Goal: Navigation & Orientation: Find specific page/section

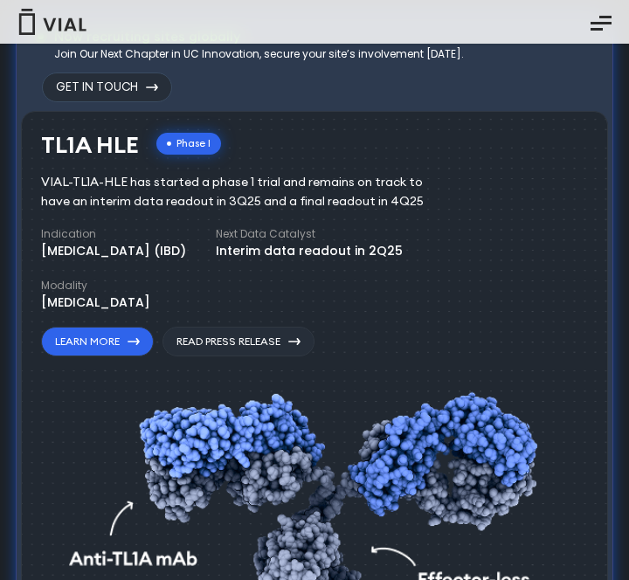
scroll to position [1036, 0]
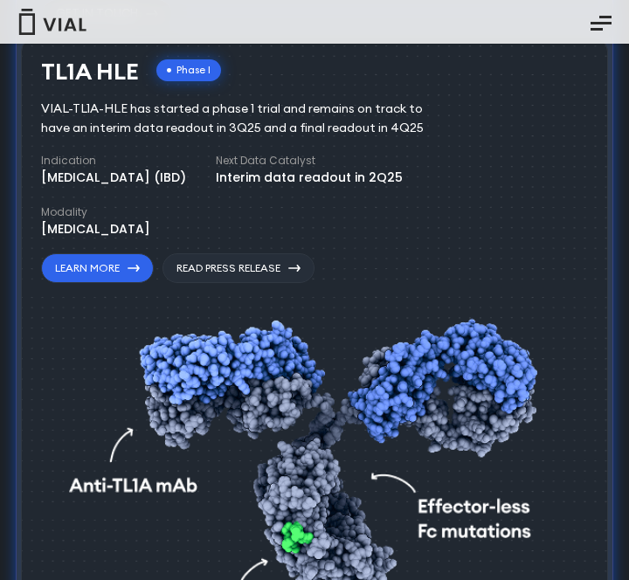
click at [413, 242] on div "TL1A HLE Phase I VIAL-TL1A-HLE has started a phase 1 trial and remains on track…" at bounding box center [252, 171] width 423 height 224
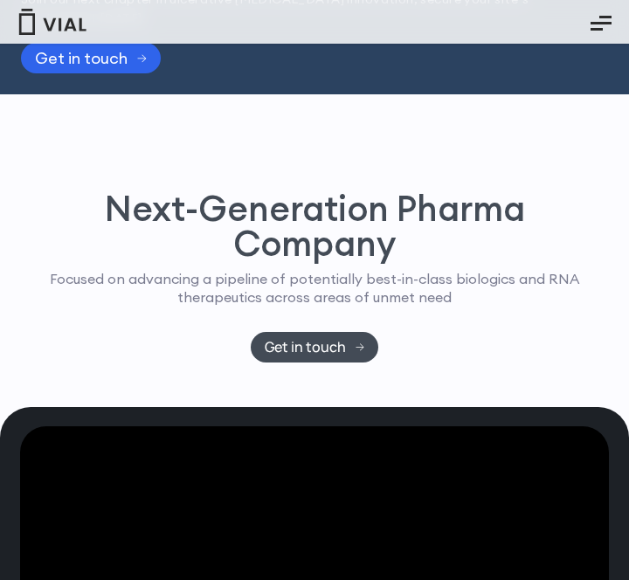
scroll to position [0, 0]
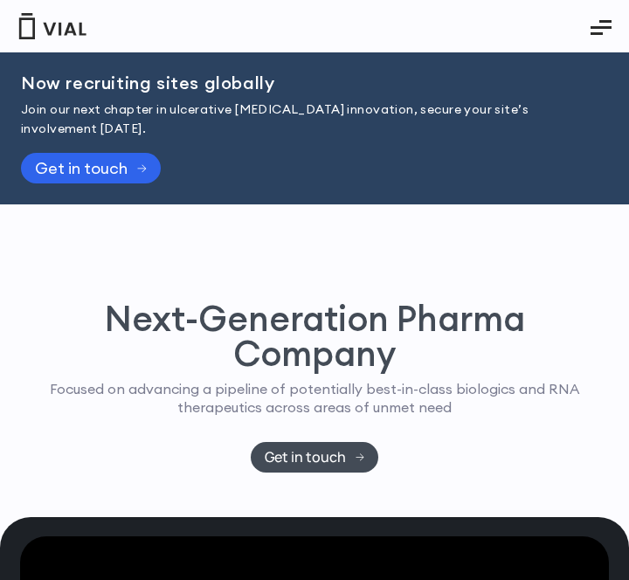
click at [599, 34] on icon "Essential Addons Toggle Menu" at bounding box center [600, 27] width 21 height 21
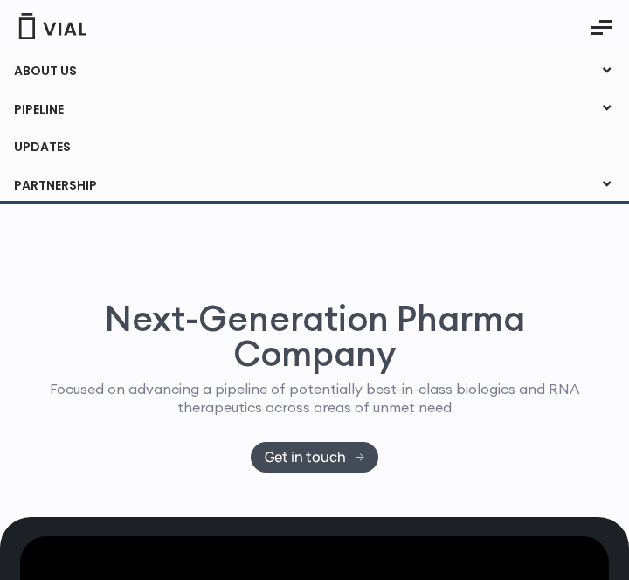
click at [40, 113] on link "PIPELINE" at bounding box center [314, 110] width 628 height 30
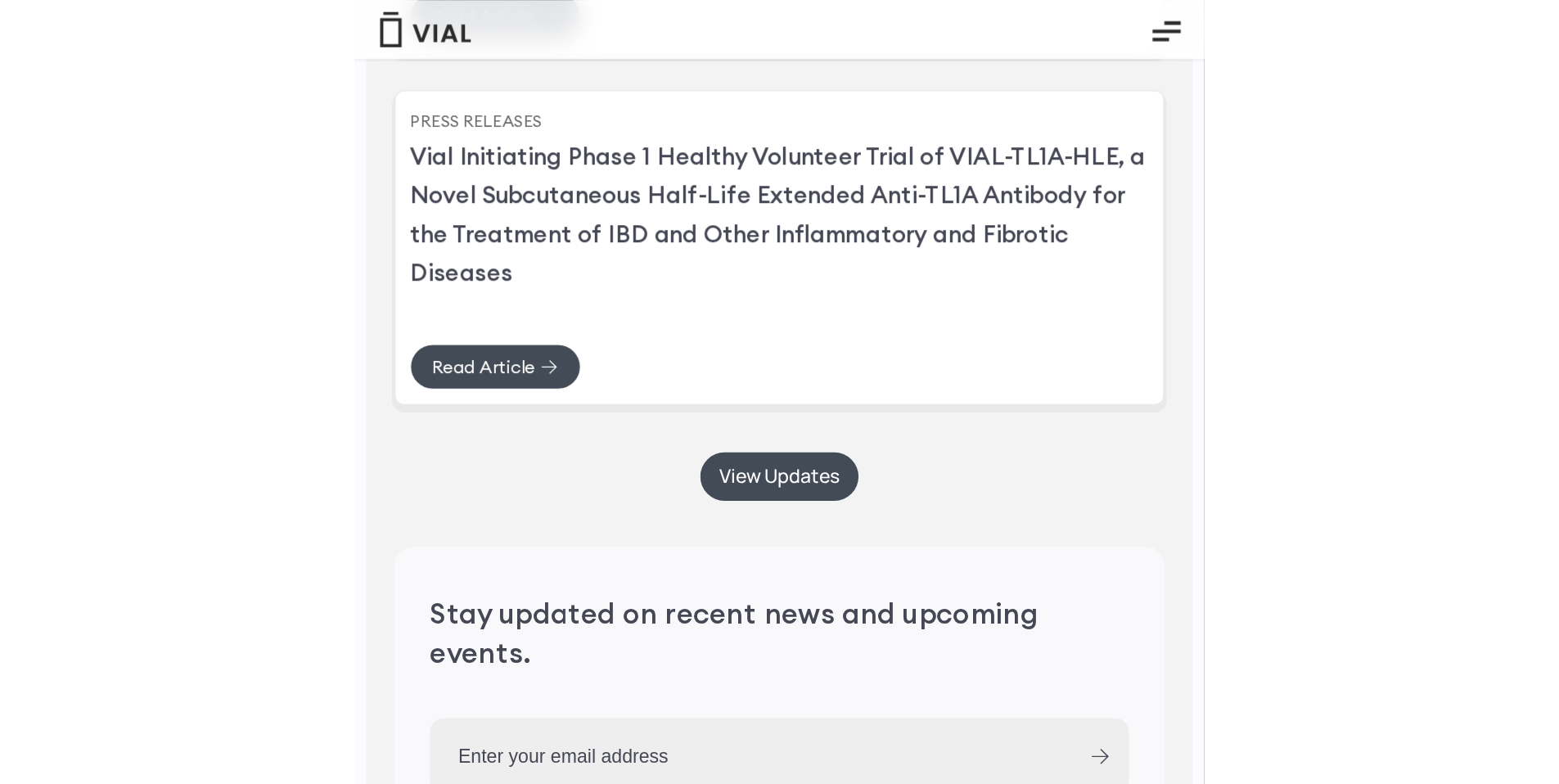
scroll to position [4537, 0]
